Goal: Information Seeking & Learning: Learn about a topic

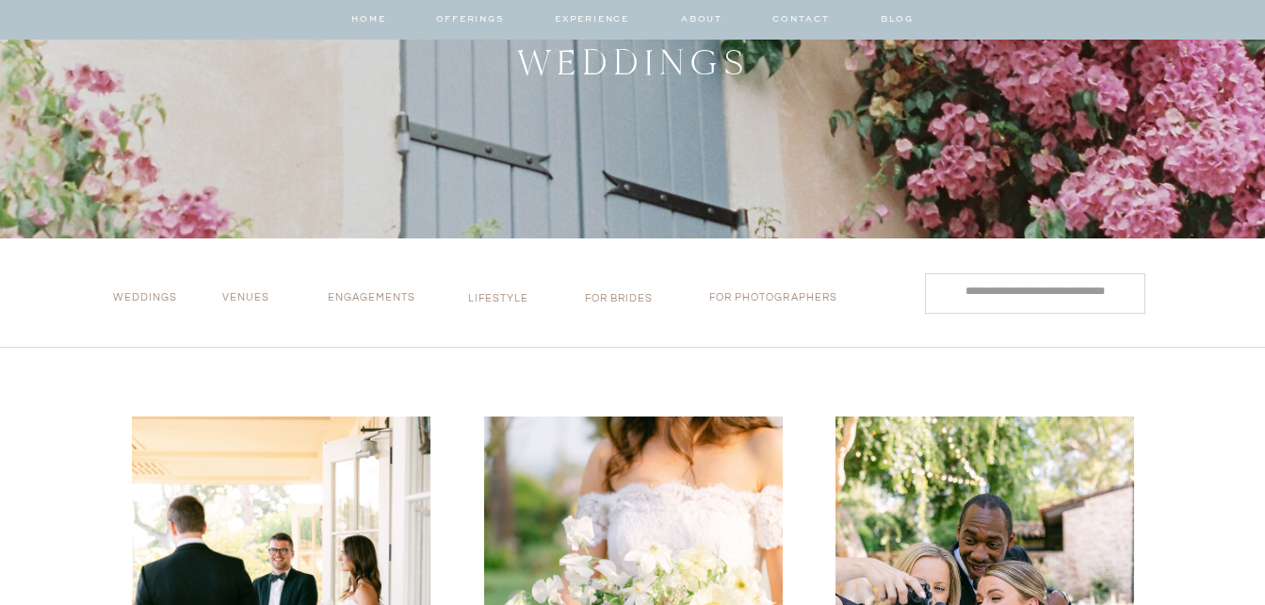
scroll to position [282, 0]
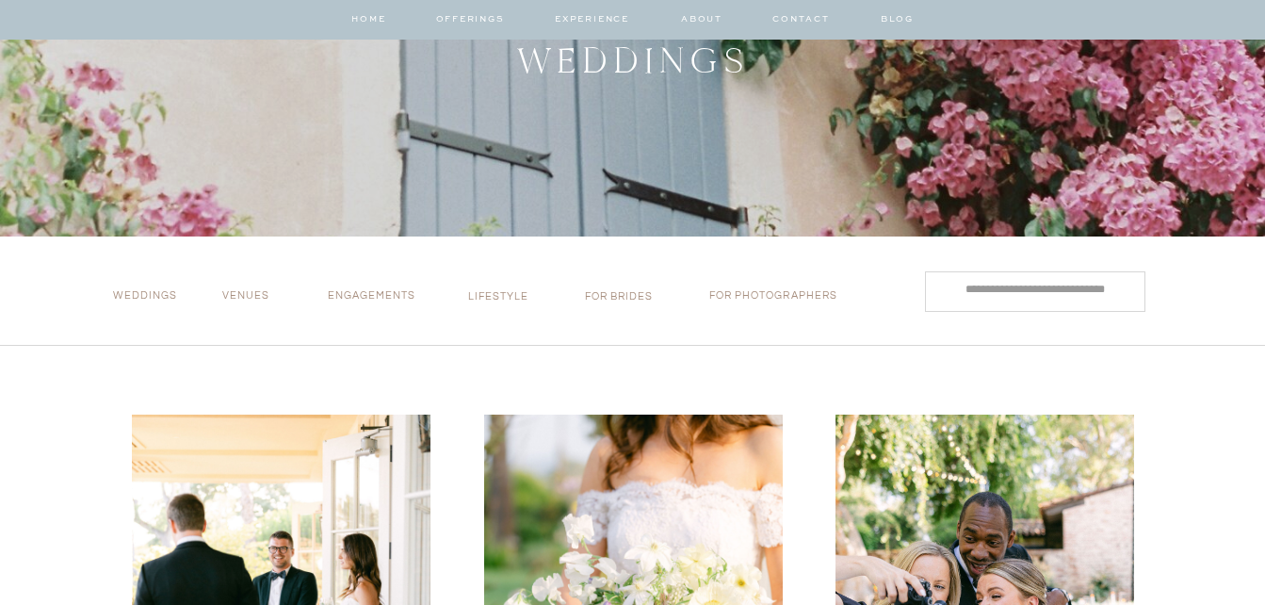
click at [130, 292] on p "Weddings" at bounding box center [150, 299] width 74 height 20
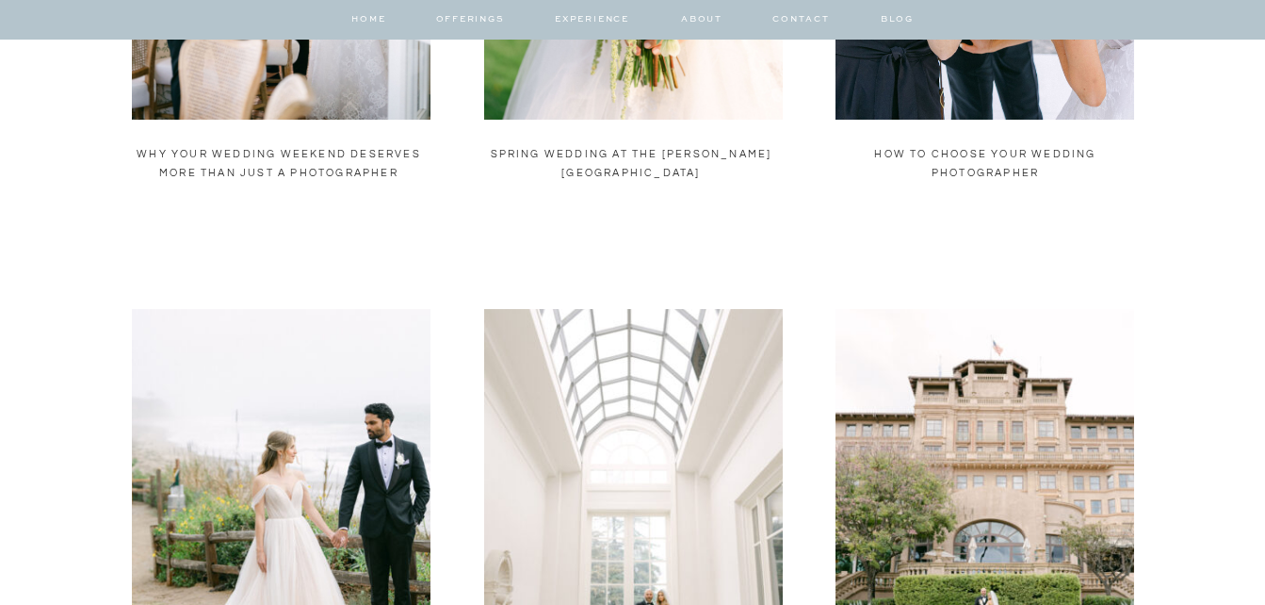
scroll to position [659, 0]
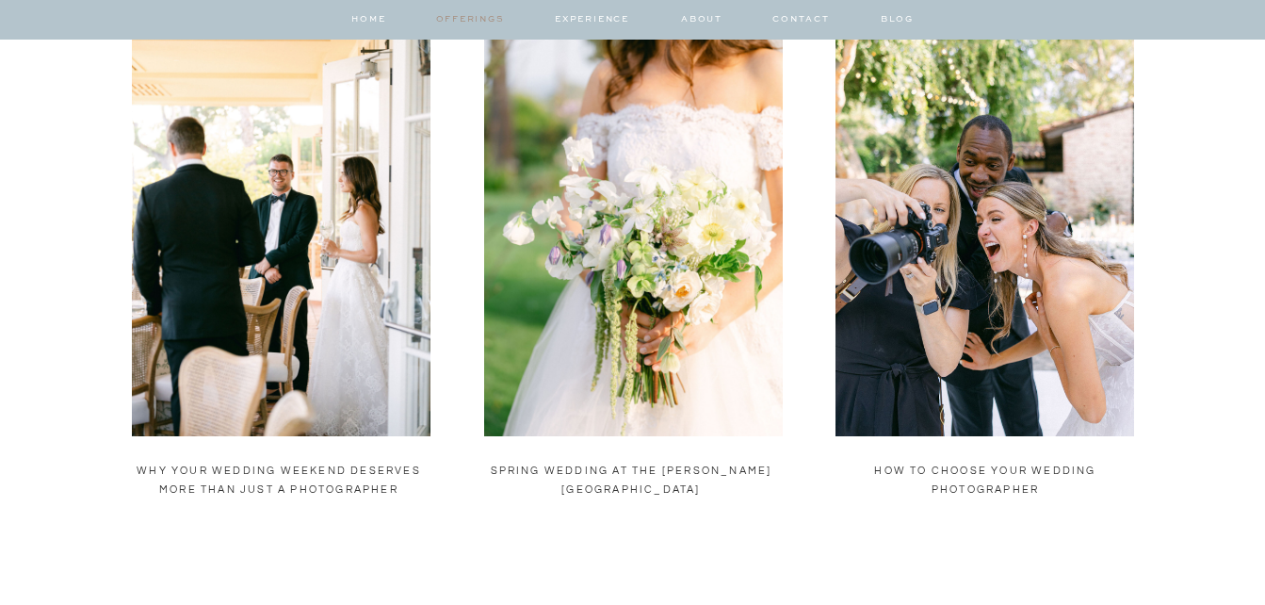
click at [458, 20] on nav "offerings" at bounding box center [470, 24] width 68 height 24
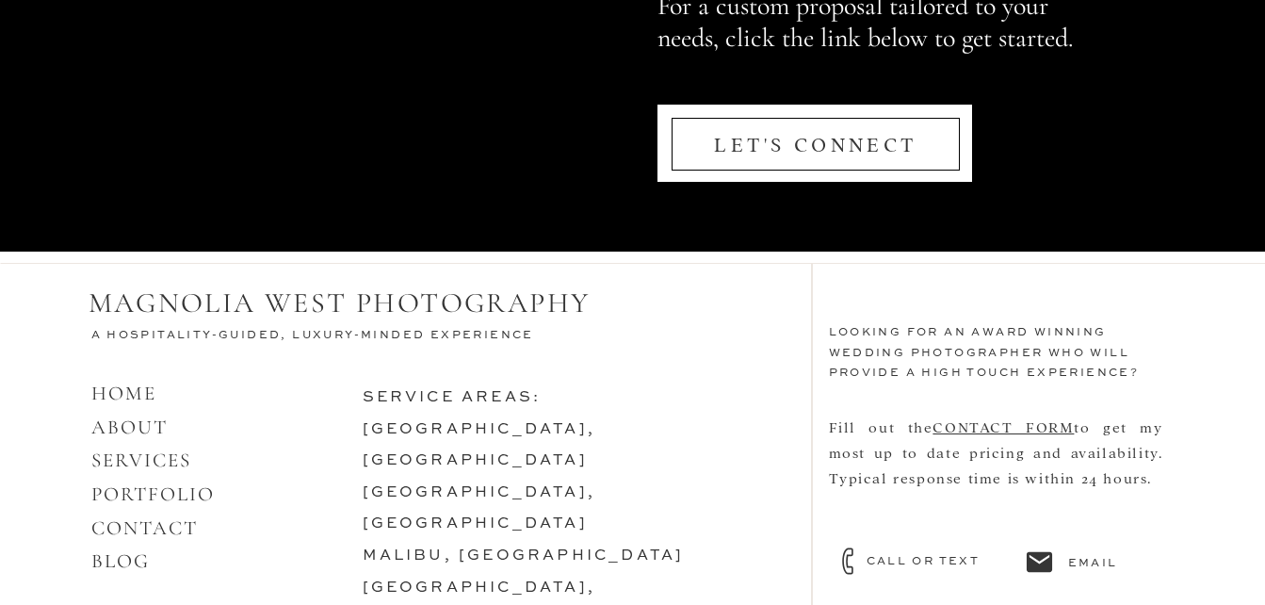
scroll to position [8257, 0]
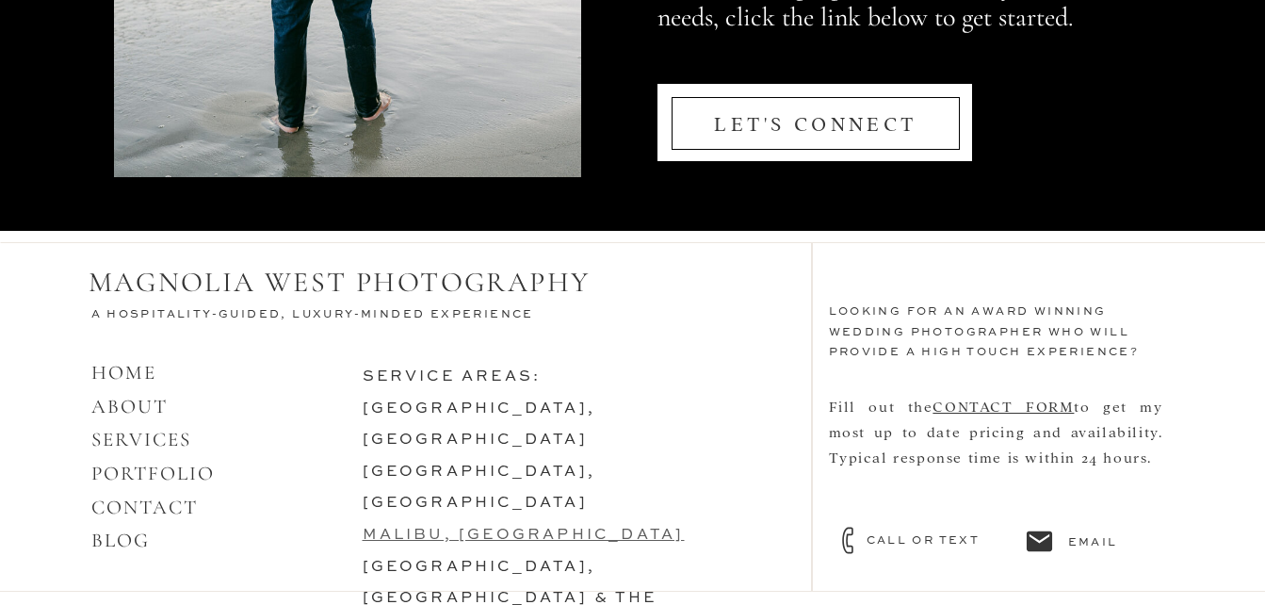
click at [431, 527] on link "malibu, [GEOGRAPHIC_DATA]" at bounding box center [524, 534] width 322 height 15
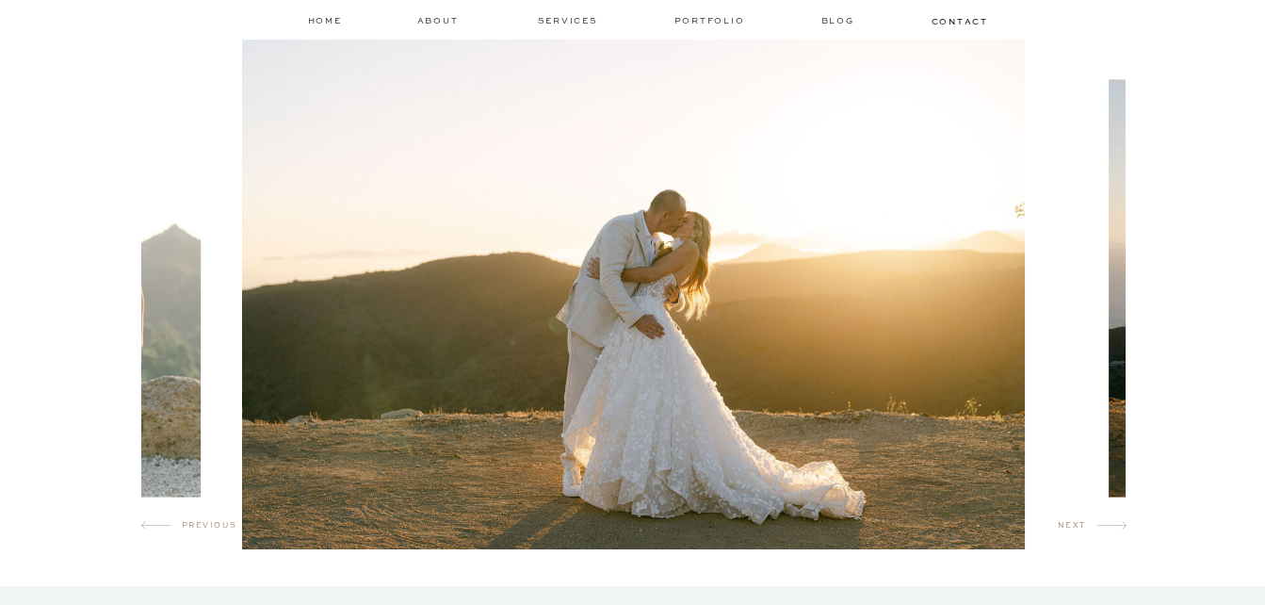
scroll to position [1130, 0]
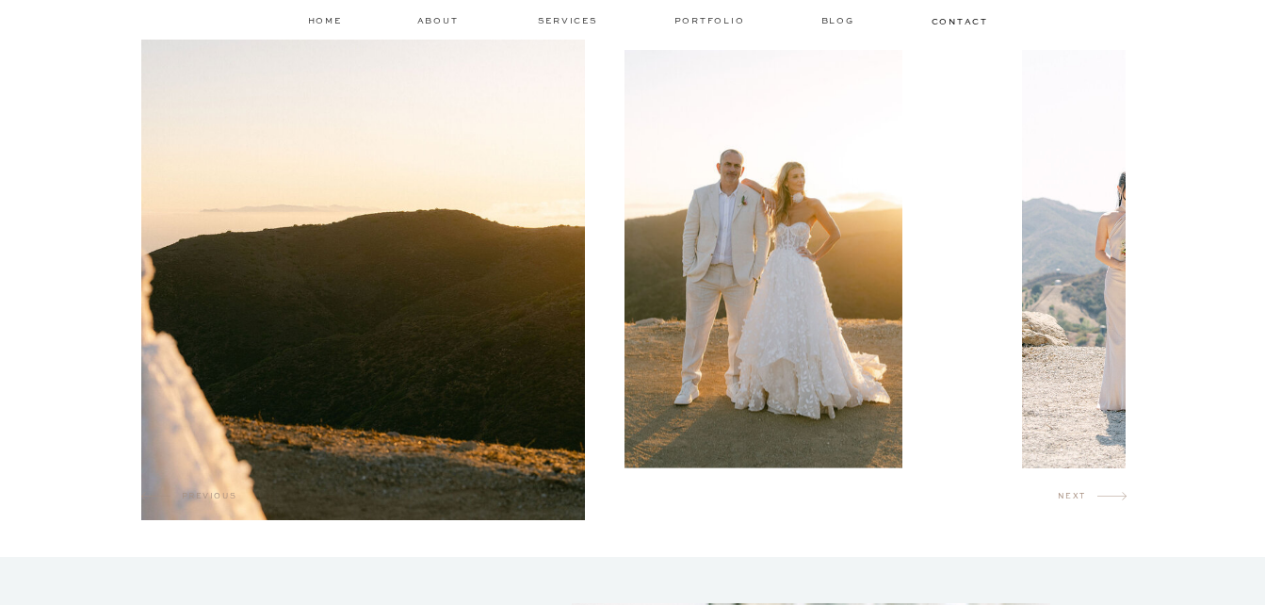
click at [321, 332] on img at bounding box center [192, 259] width 782 height 522
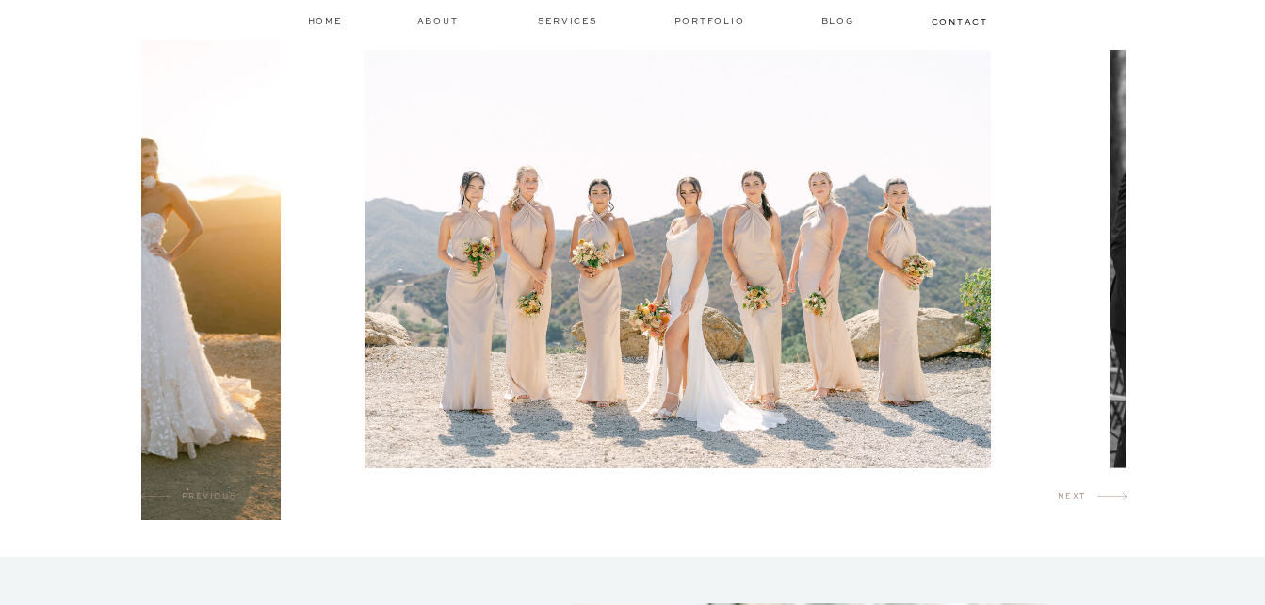
click at [364, 364] on img at bounding box center [677, 258] width 626 height 417
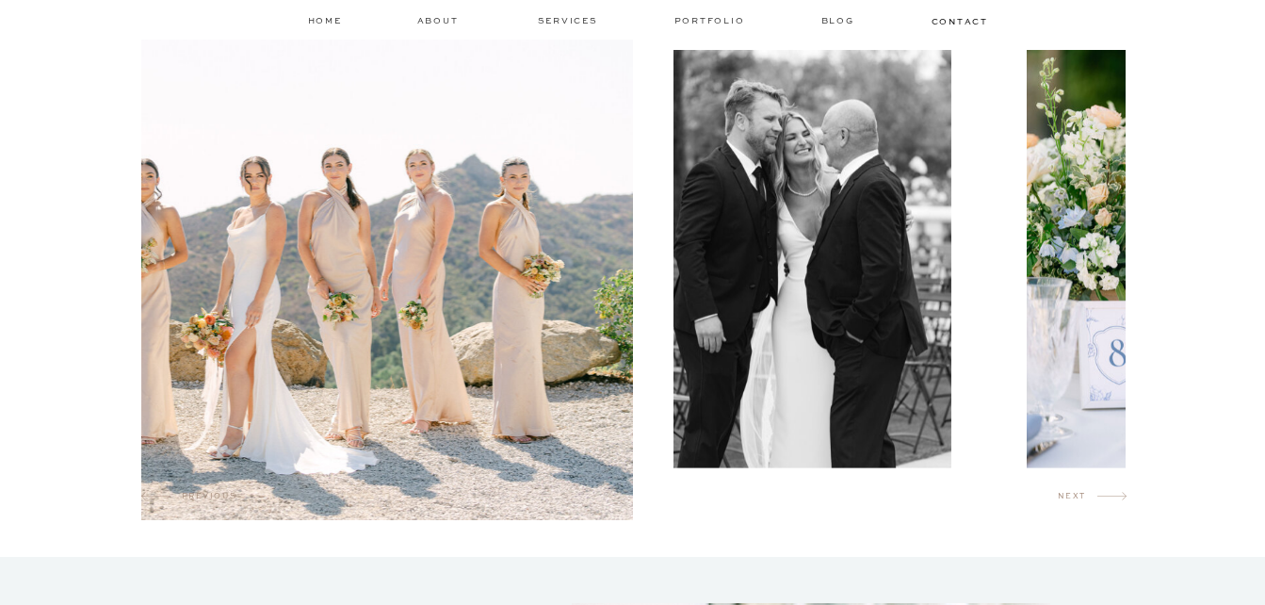
click at [316, 315] on div at bounding box center [633, 259] width 984 height 522
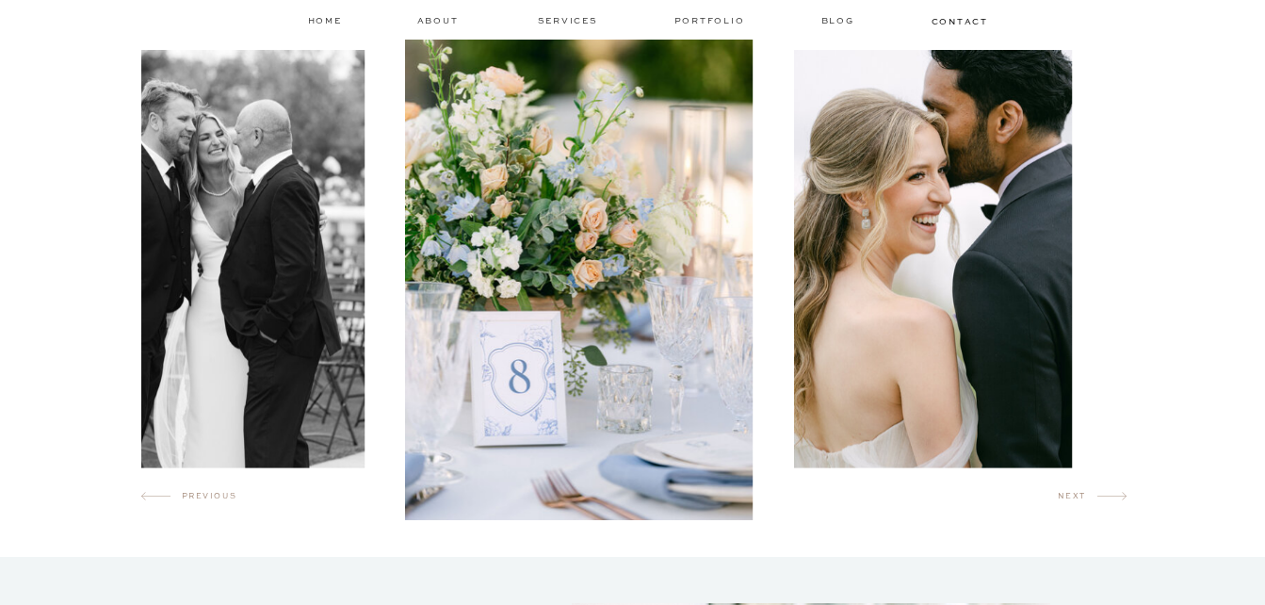
click at [794, 349] on img at bounding box center [933, 258] width 278 height 417
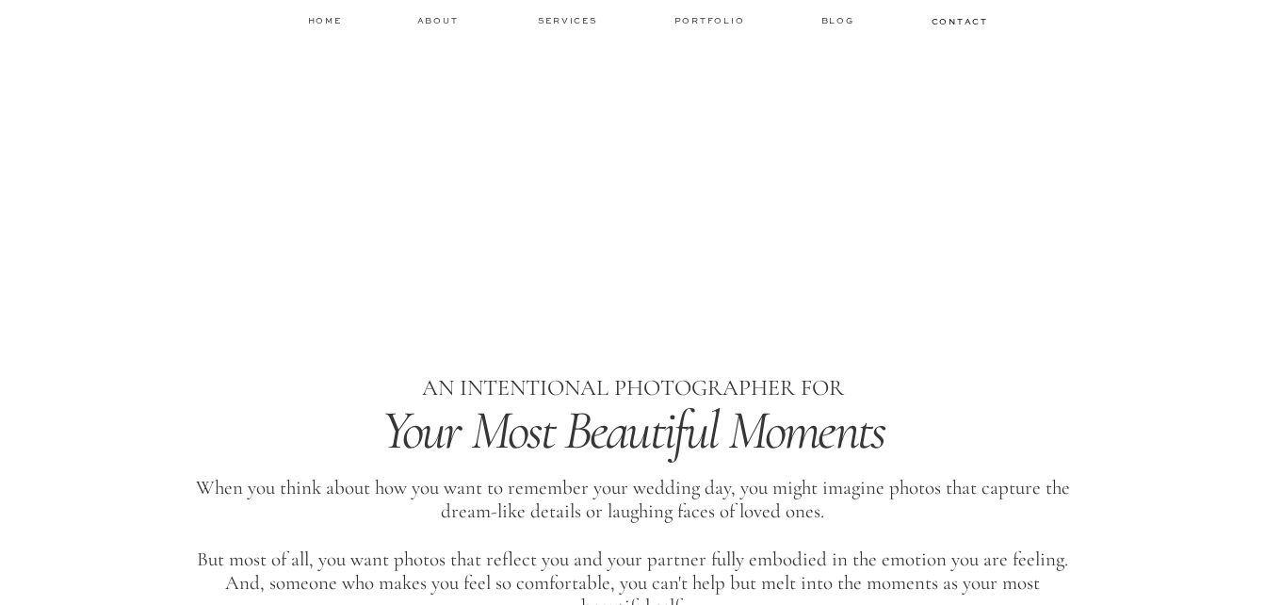
scroll to position [0, 0]
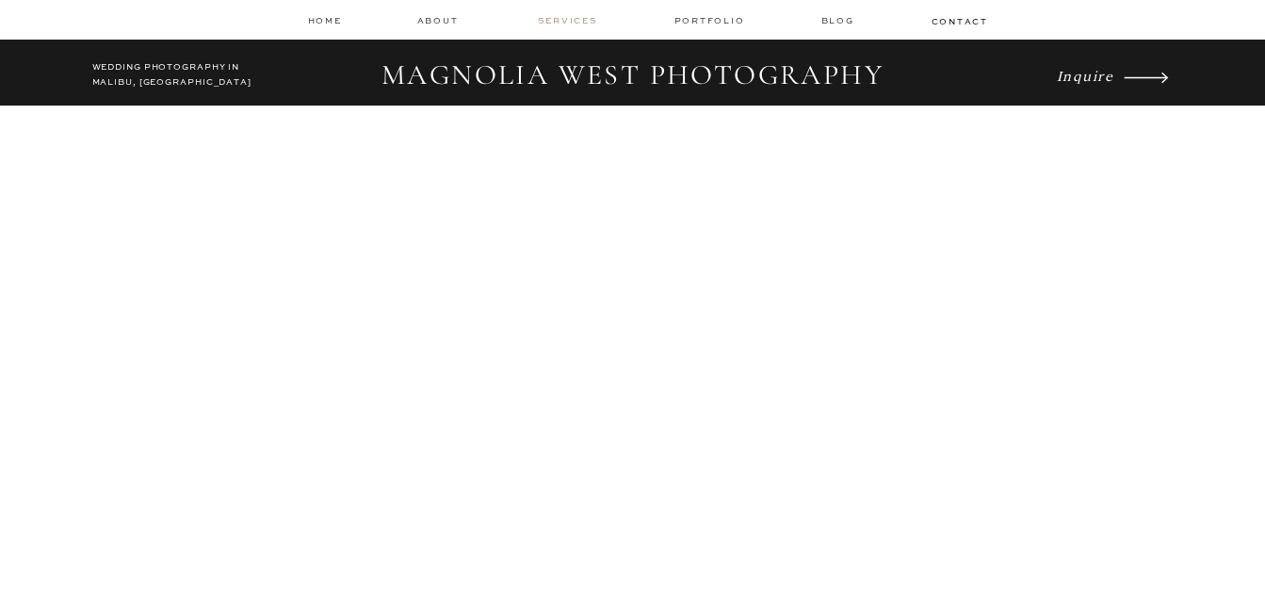
click at [571, 21] on nav "services" at bounding box center [569, 20] width 63 height 12
